Goal: Information Seeking & Learning: Check status

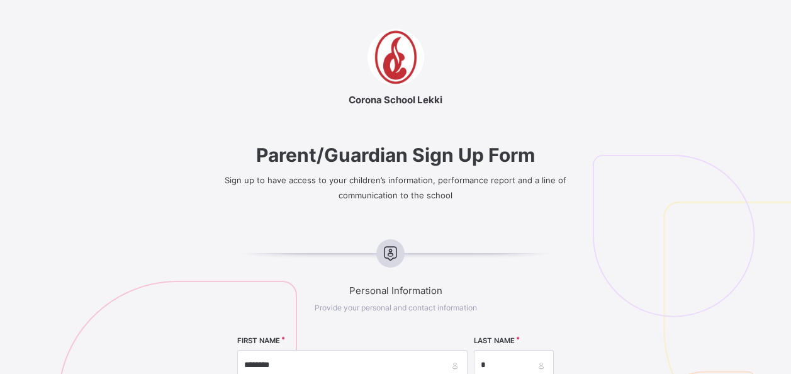
select select "**"
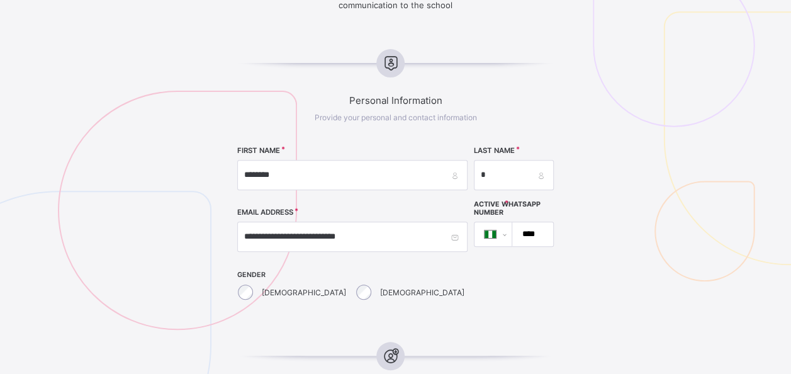
type input "*********"
click at [515, 227] on input "****" at bounding box center [530, 234] width 31 height 24
type input "**********"
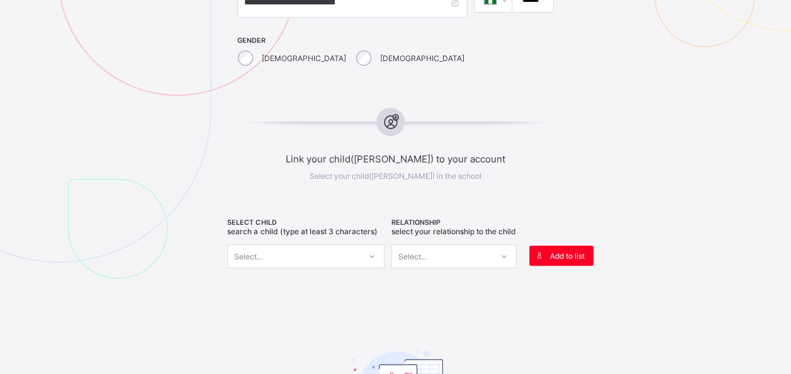
scroll to position [442, 0]
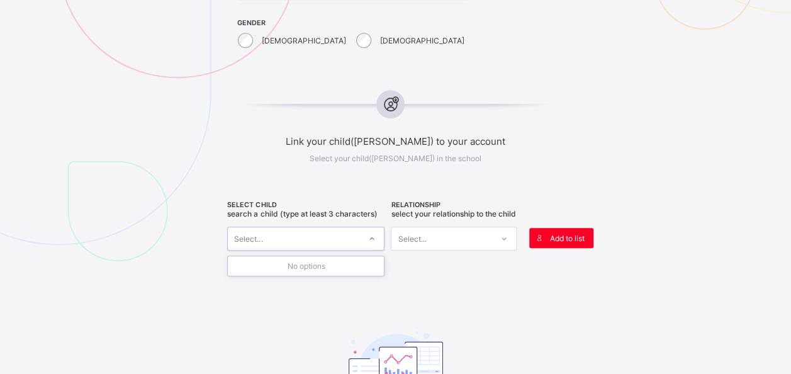
click at [327, 238] on div "Select..." at bounding box center [294, 239] width 132 height 18
click at [327, 237] on div "Select..." at bounding box center [294, 239] width 132 height 18
click at [335, 233] on div "Select..." at bounding box center [294, 239] width 132 height 18
type input "*****"
click at [316, 262] on div "Awele Okwudarue" at bounding box center [297, 267] width 125 height 13
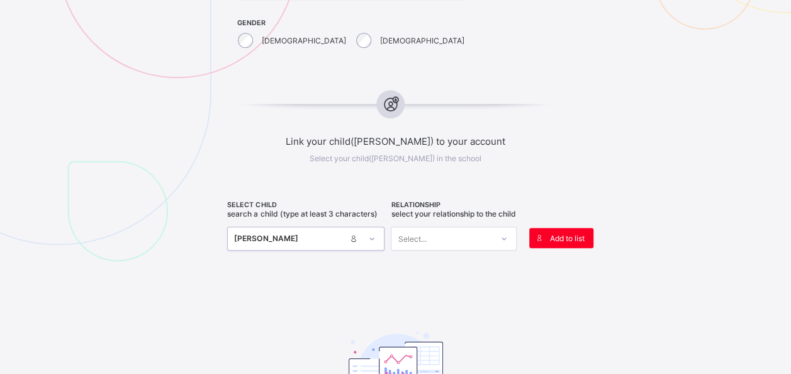
click at [500, 239] on div at bounding box center [503, 238] width 21 height 20
click at [441, 295] on div "Mother" at bounding box center [453, 286] width 125 height 20
click at [368, 281] on div "SELECT CHILD Search a child (type at least 3 characters) Awele Okwudarue RELATI…" at bounding box center [395, 328] width 336 height 254
click at [542, 230] on span at bounding box center [539, 238] width 20 height 20
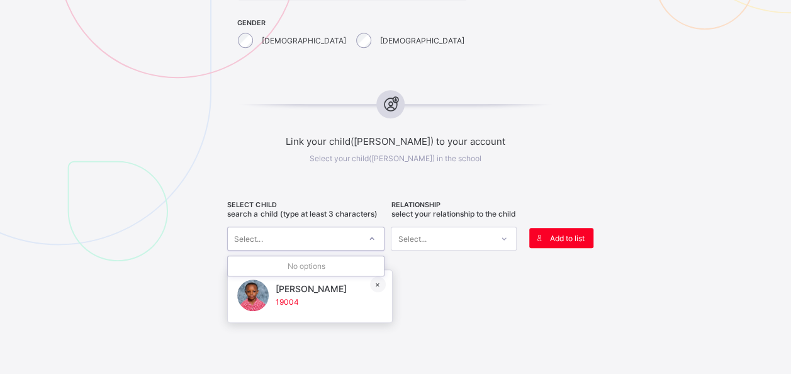
click at [302, 238] on div "Select..." at bounding box center [294, 239] width 132 height 18
type input "****"
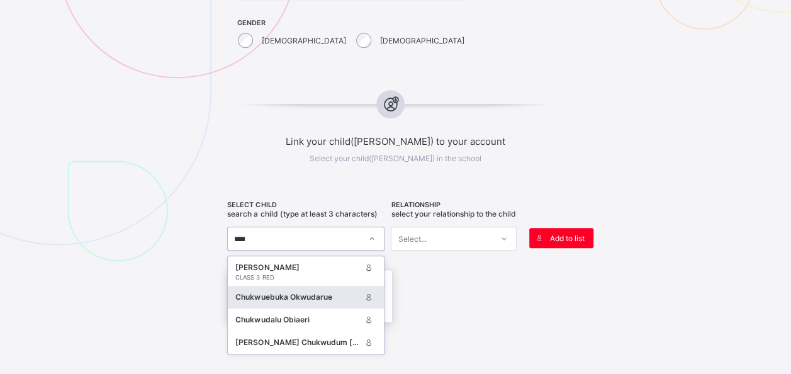
click at [325, 293] on div "Chukwuebuka Okwudarue" at bounding box center [297, 297] width 125 height 13
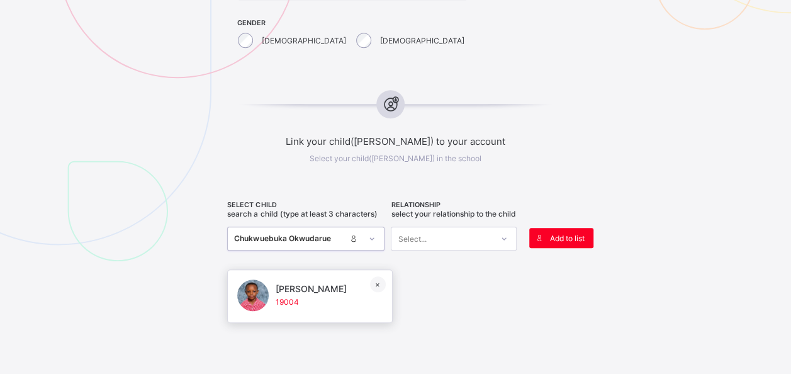
click at [476, 245] on div "Select..." at bounding box center [441, 239] width 101 height 18
click at [420, 289] on div "Mother" at bounding box center [453, 286] width 125 height 20
click at [574, 238] on span "Add to list" at bounding box center [566, 237] width 35 height 9
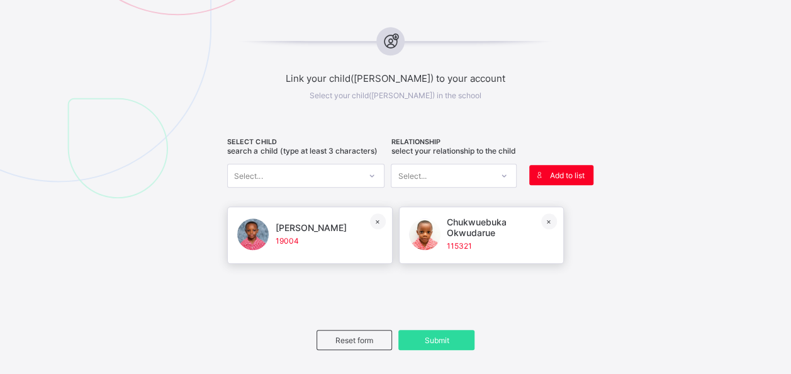
scroll to position [568, 0]
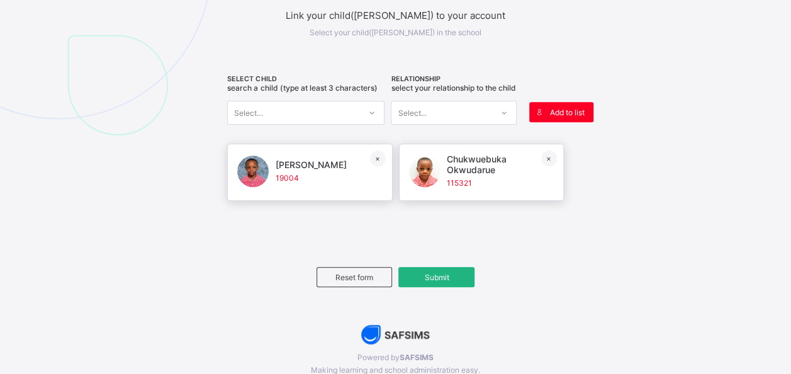
click at [438, 282] on span "Submit" at bounding box center [436, 277] width 57 height 9
click at [436, 285] on div "Submit" at bounding box center [436, 277] width 76 height 20
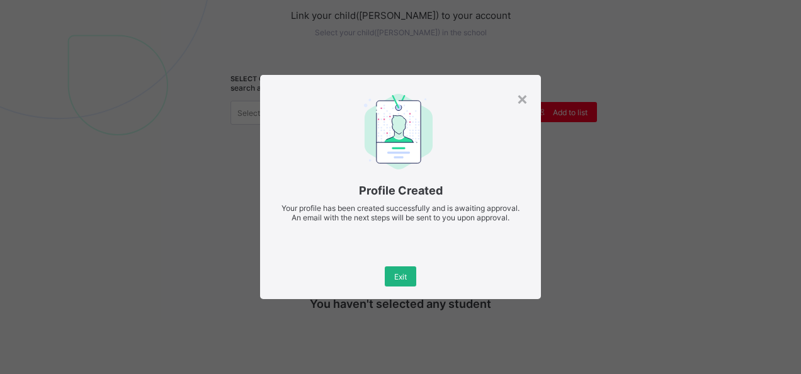
click at [407, 273] on span "Exit" at bounding box center [400, 276] width 13 height 9
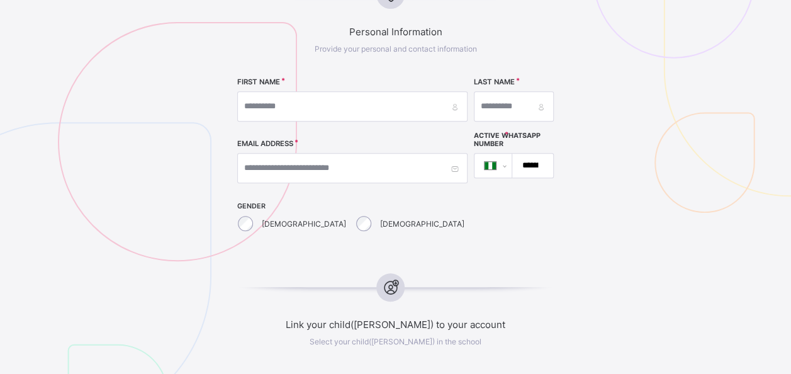
scroll to position [253, 0]
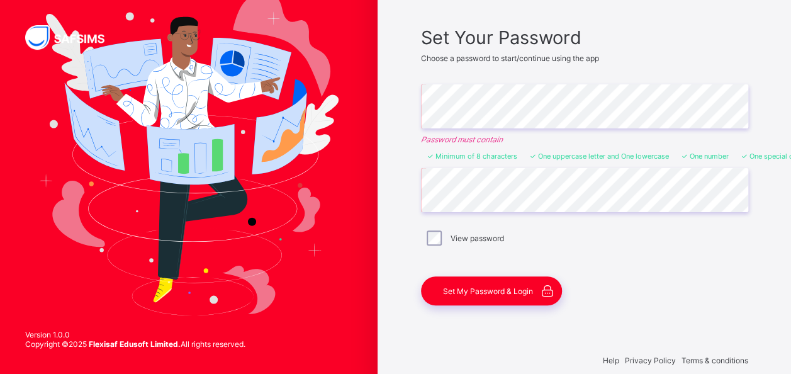
scroll to position [96, 0]
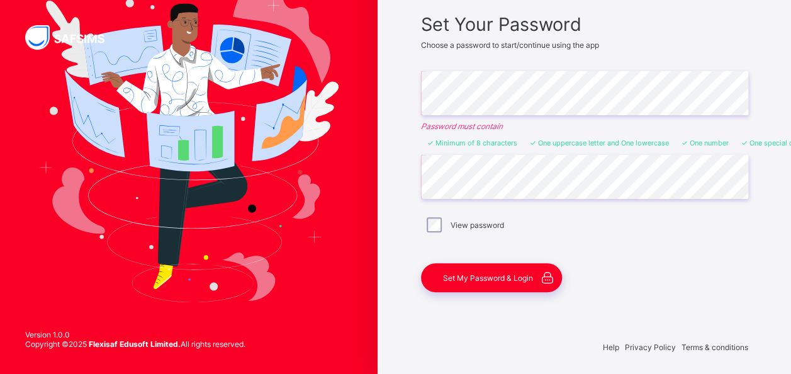
click at [451, 228] on div "View password" at bounding box center [584, 224] width 321 height 15
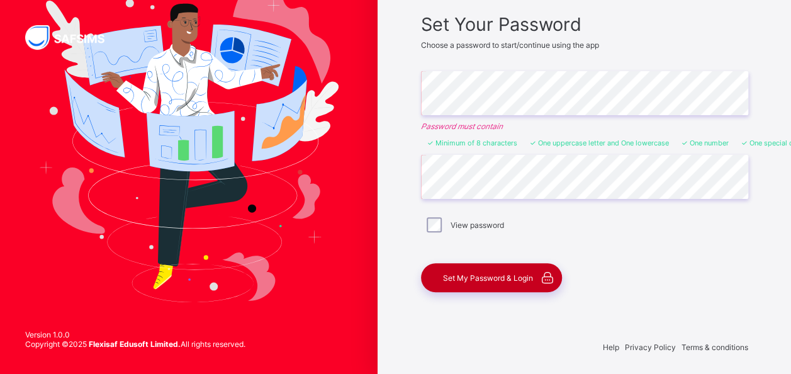
click at [490, 281] on div "Set My Password & Login" at bounding box center [491, 277] width 141 height 29
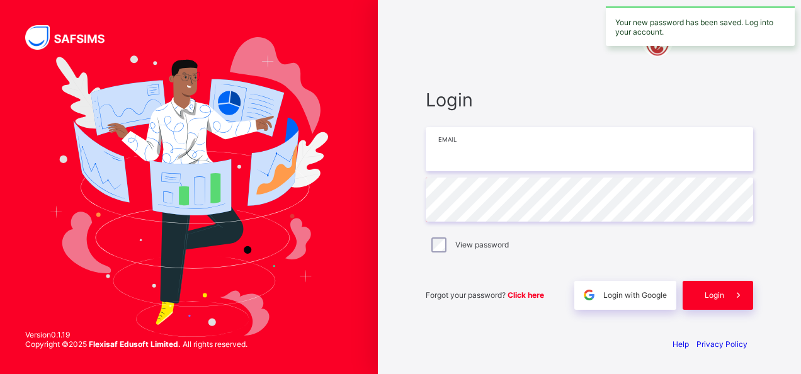
click at [519, 152] on input "email" at bounding box center [588, 149] width 327 height 44
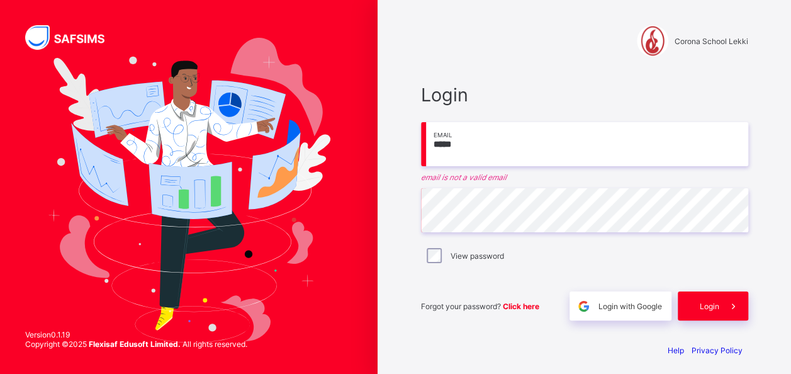
type input "**********"
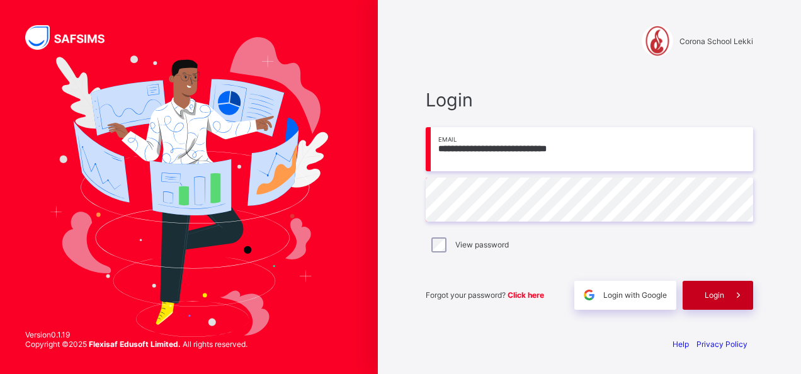
click at [712, 301] on div "Login" at bounding box center [717, 295] width 70 height 29
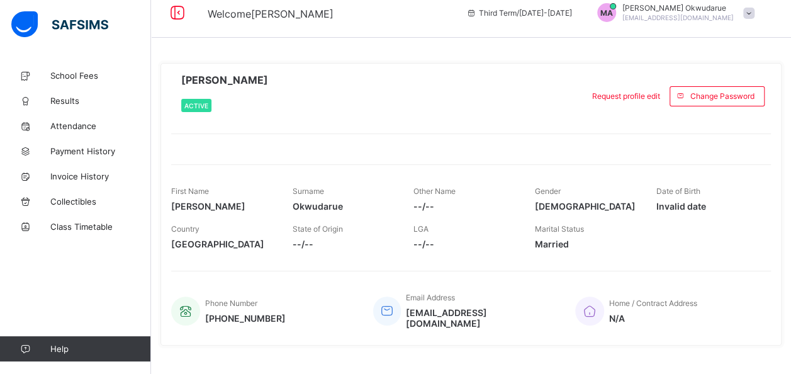
scroll to position [24, 0]
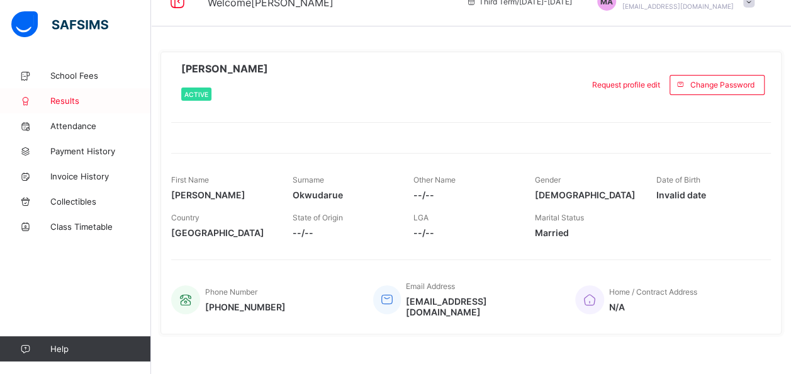
click at [74, 108] on link "Results" at bounding box center [75, 100] width 151 height 25
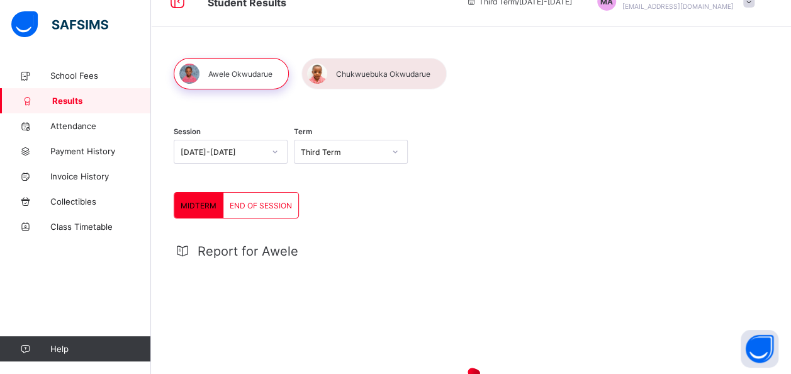
click at [252, 210] on div "END OF SESSION" at bounding box center [260, 205] width 75 height 25
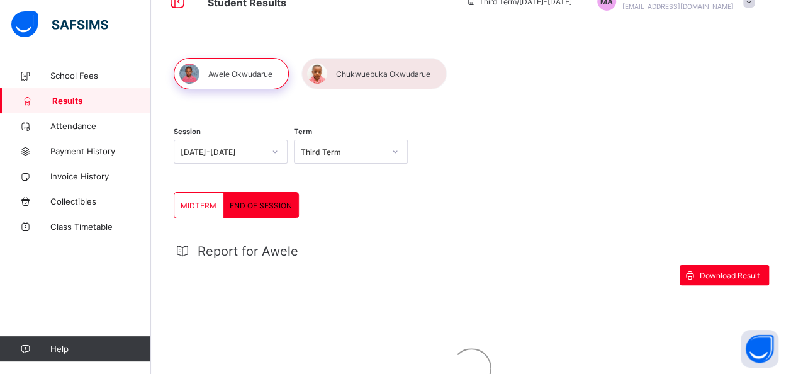
click at [250, 202] on span "END OF SESSION" at bounding box center [261, 205] width 62 height 9
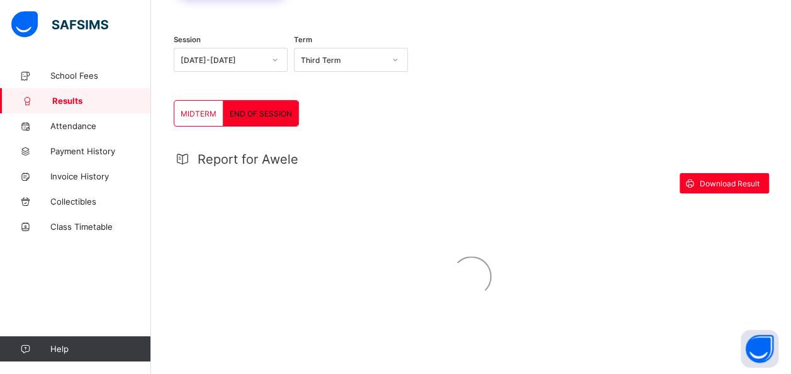
scroll to position [126, 0]
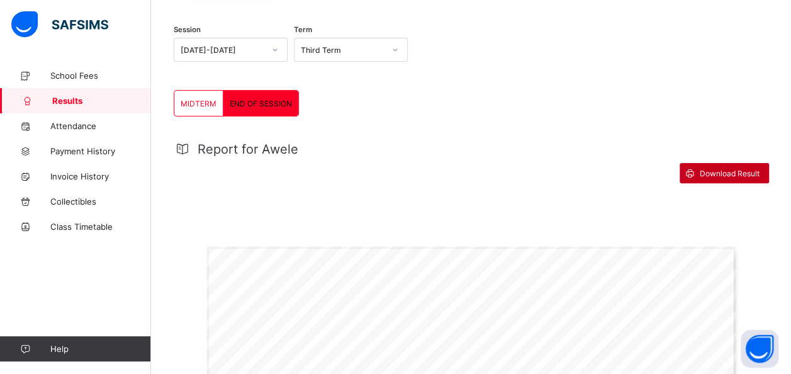
click at [728, 169] on span "Download Result" at bounding box center [730, 173] width 60 height 9
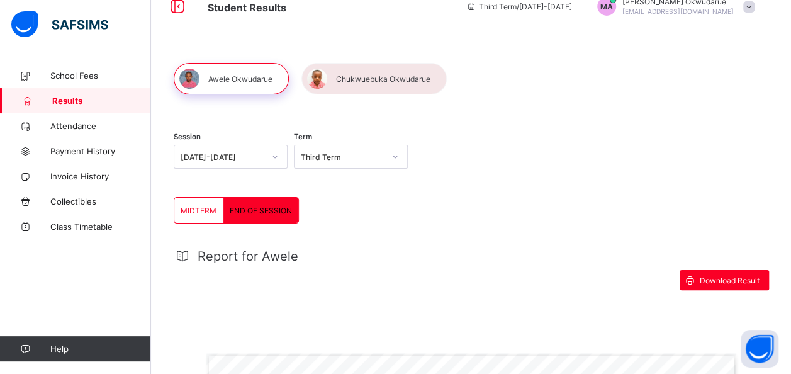
scroll to position [0, 0]
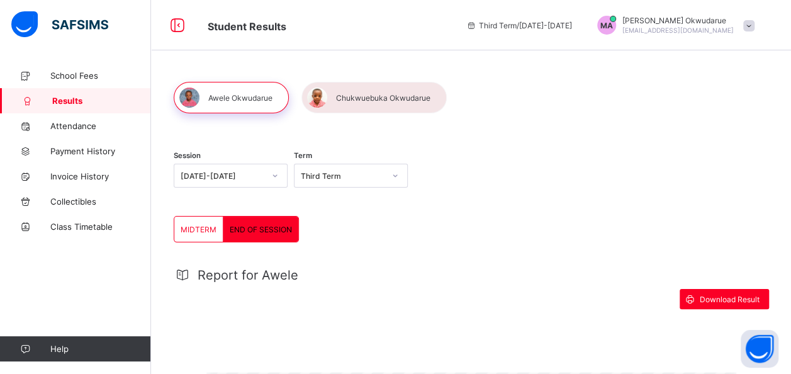
click at [363, 92] on div at bounding box center [373, 97] width 145 height 31
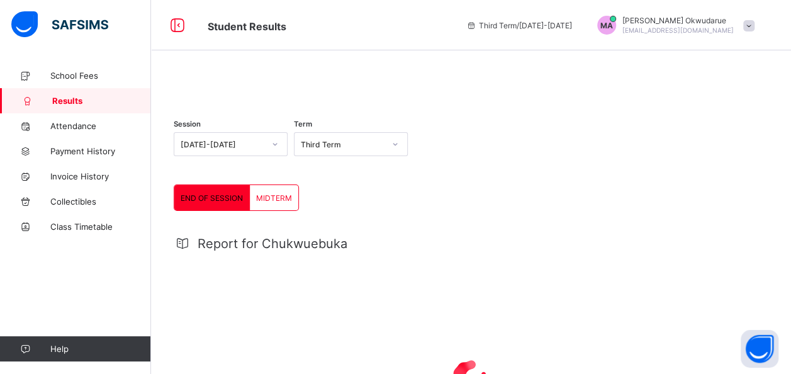
click at [218, 210] on div "END OF SESSION" at bounding box center [212, 197] width 76 height 25
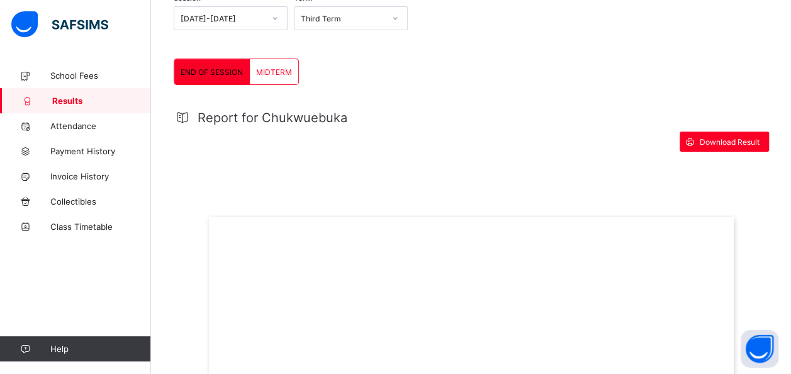
scroll to position [179, 0]
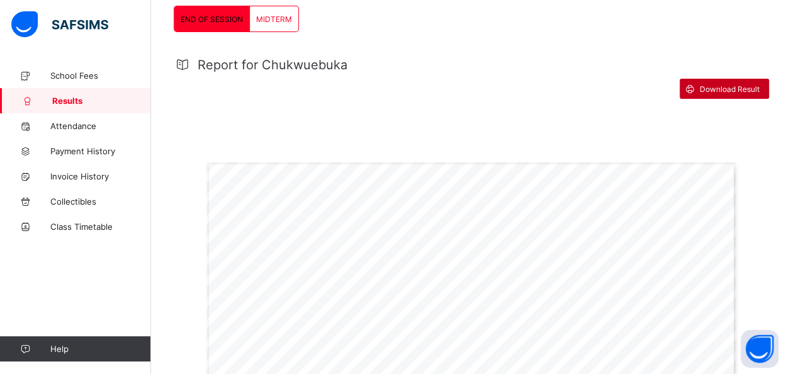
click at [733, 99] on div "Download Result" at bounding box center [724, 89] width 89 height 20
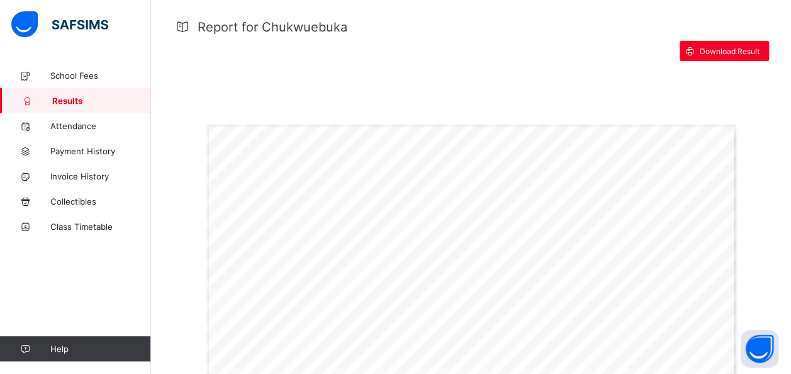
scroll to position [203, 0]
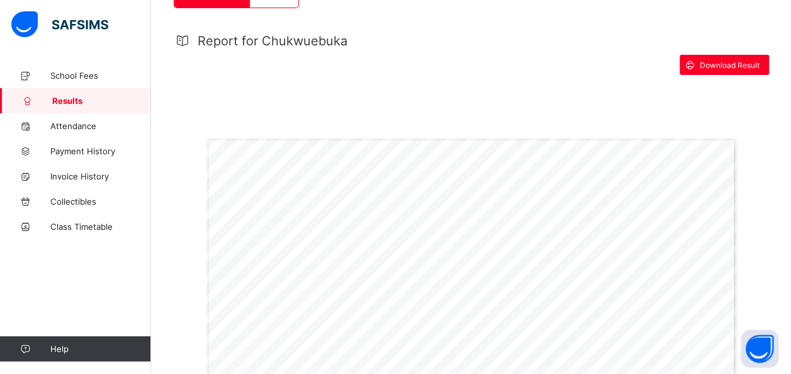
click at [692, 194] on div "Page 1 Powered by Flexisaf Edusoft Limited | [URL][DOMAIN_NAME] COGNITIVE ABILI…" at bounding box center [471, 325] width 530 height 375
click at [692, 197] on div "Page 1 Powered by Flexisaf Edusoft Limited | [URL][DOMAIN_NAME] COGNITIVE ABILI…" at bounding box center [471, 325] width 530 height 375
click at [693, 200] on div "Page 1 Powered by Flexisaf Edusoft Limited | [URL][DOMAIN_NAME] COGNITIVE ABILI…" at bounding box center [471, 325] width 530 height 375
click at [696, 199] on div "Page 1 Powered by Flexisaf Edusoft Limited | [URL][DOMAIN_NAME] COGNITIVE ABILI…" at bounding box center [471, 325] width 530 height 375
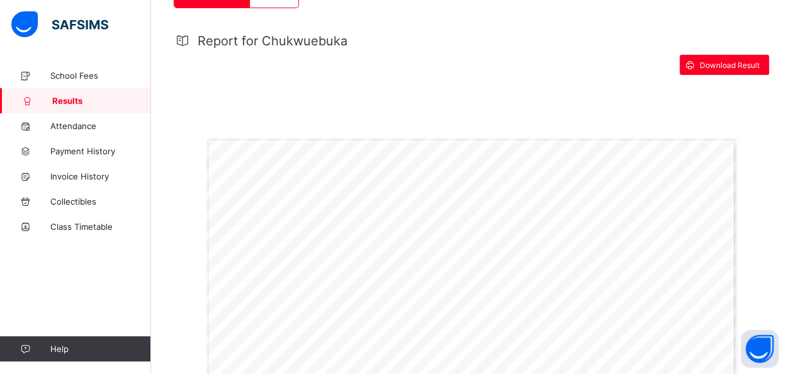
scroll to position [1210, 0]
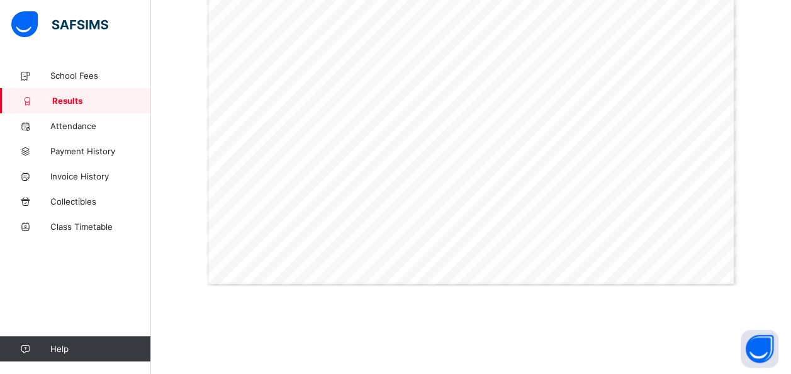
click at [699, 194] on div "Page 3 Powered by Flexisaf Edusoft Limited | [URL][DOMAIN_NAME] BEHAVIOUR A B C…" at bounding box center [471, 98] width 530 height 375
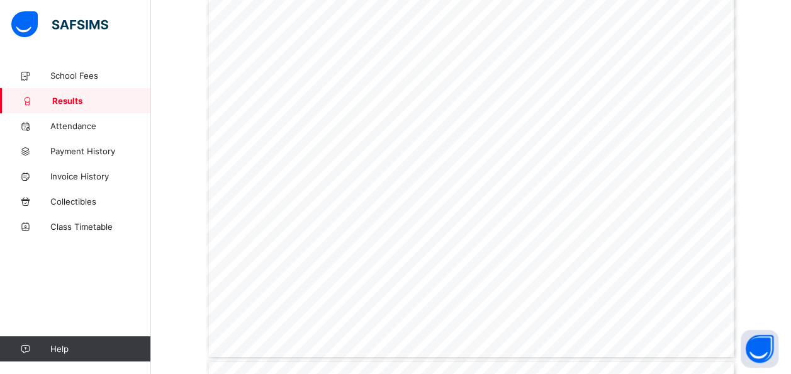
scroll to position [329, 0]
click at [432, 65] on span "PUPIL’S CONTINUOUS ASSESSMENT REPORT (ANNUAL RESULT)" at bounding box center [429, 62] width 198 height 6
click at [488, 43] on div "Page 1 Powered by Flexisaf Edusoft Limited | [URL][DOMAIN_NAME] COGNITIVE ABILI…" at bounding box center [471, 199] width 530 height 375
